Goal: Find specific page/section: Find specific page/section

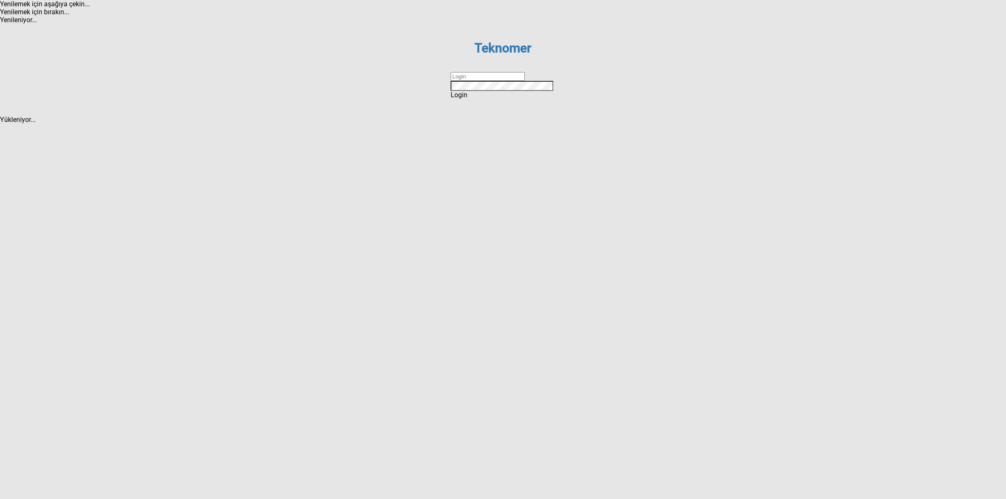
click at [490, 81] on input "text" at bounding box center [488, 76] width 74 height 9
type input "DİZEM"
click at [477, 99] on div "Login" at bounding box center [503, 95] width 105 height 8
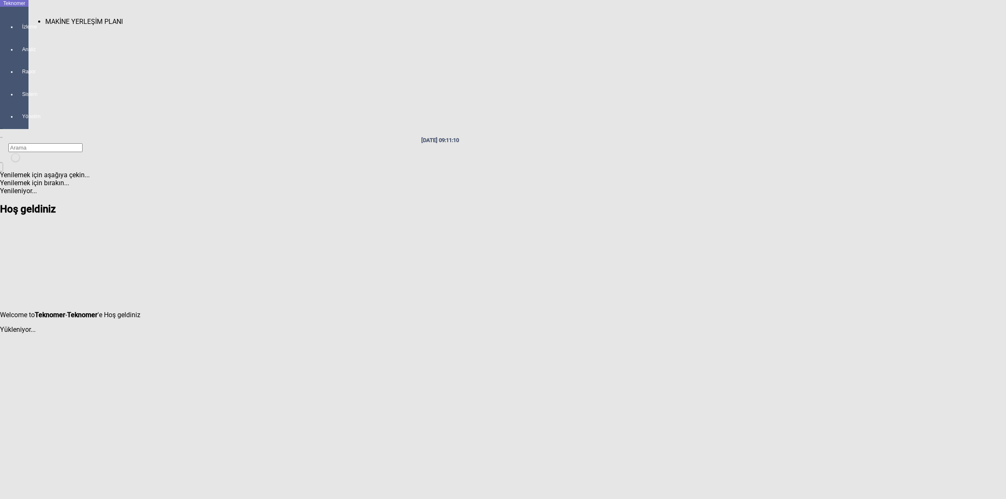
click at [23, 34] on div at bounding box center [23, 34] width 12 height 0
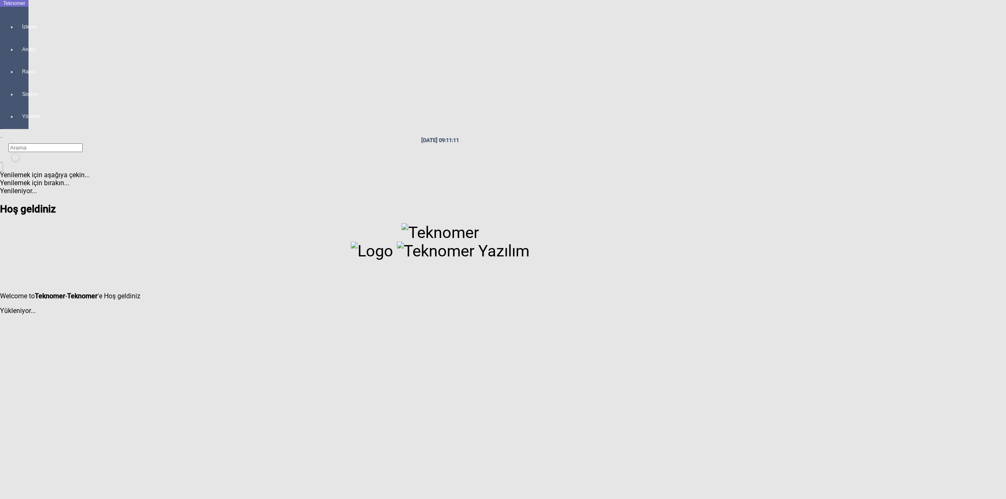
click at [63, 223] on div "Welcome to Teknomer - Teknomer 'e Hoş geldiniz" at bounding box center [440, 261] width 880 height 77
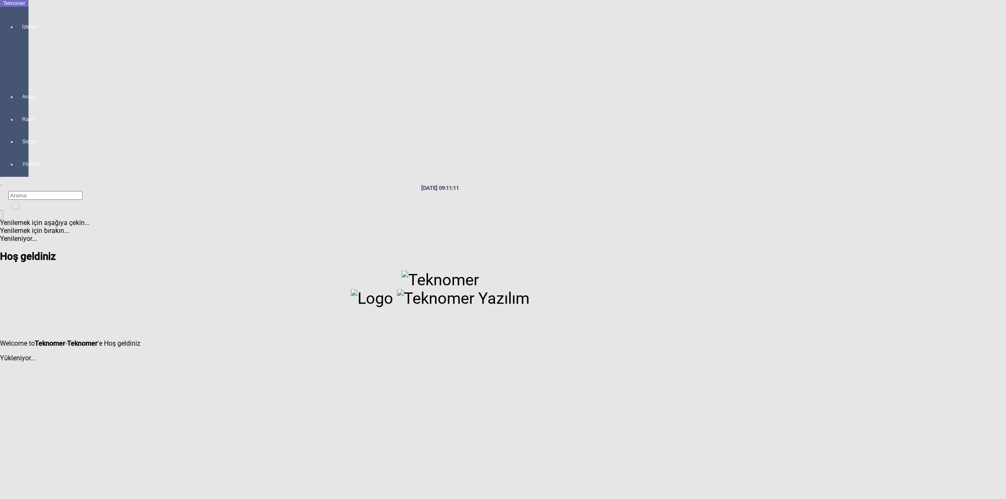
click at [70, 251] on h2 "Hoş geldiniz" at bounding box center [440, 257] width 880 height 12
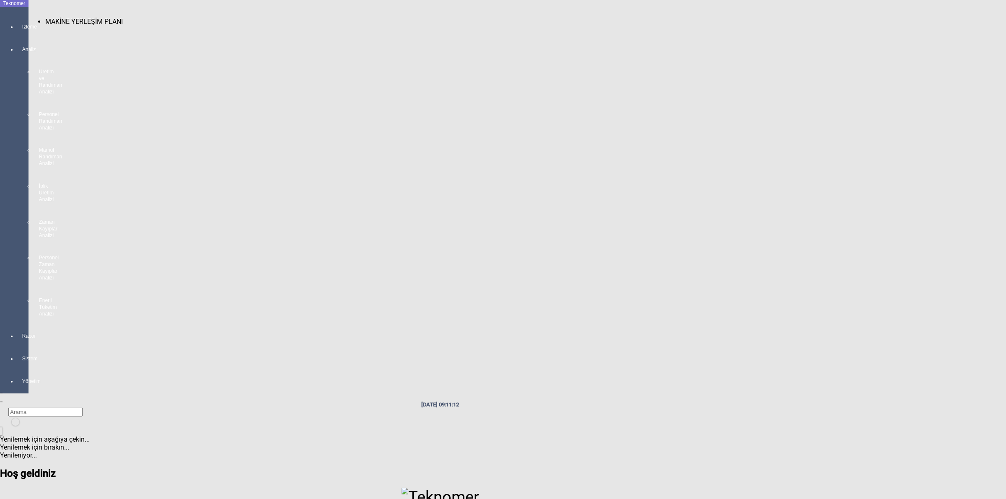
click at [21, 34] on div at bounding box center [23, 34] width 12 height 0
click at [22, 34] on div at bounding box center [23, 34] width 12 height 0
click at [56, 18] on span "MAKİNE YERLEŞİM PLANI" at bounding box center [84, 22] width 78 height 8
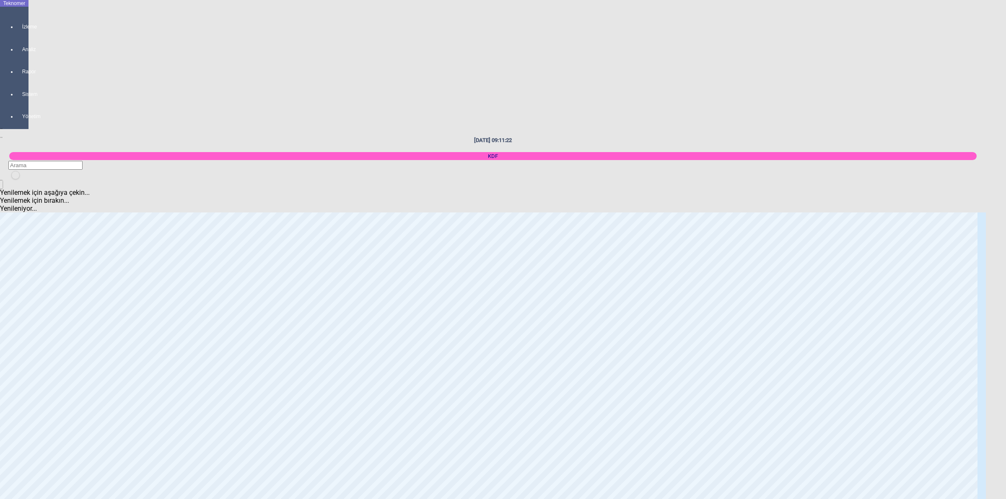
scroll to position [629, 0]
